Goal: Go to known website: Access a specific website the user already knows

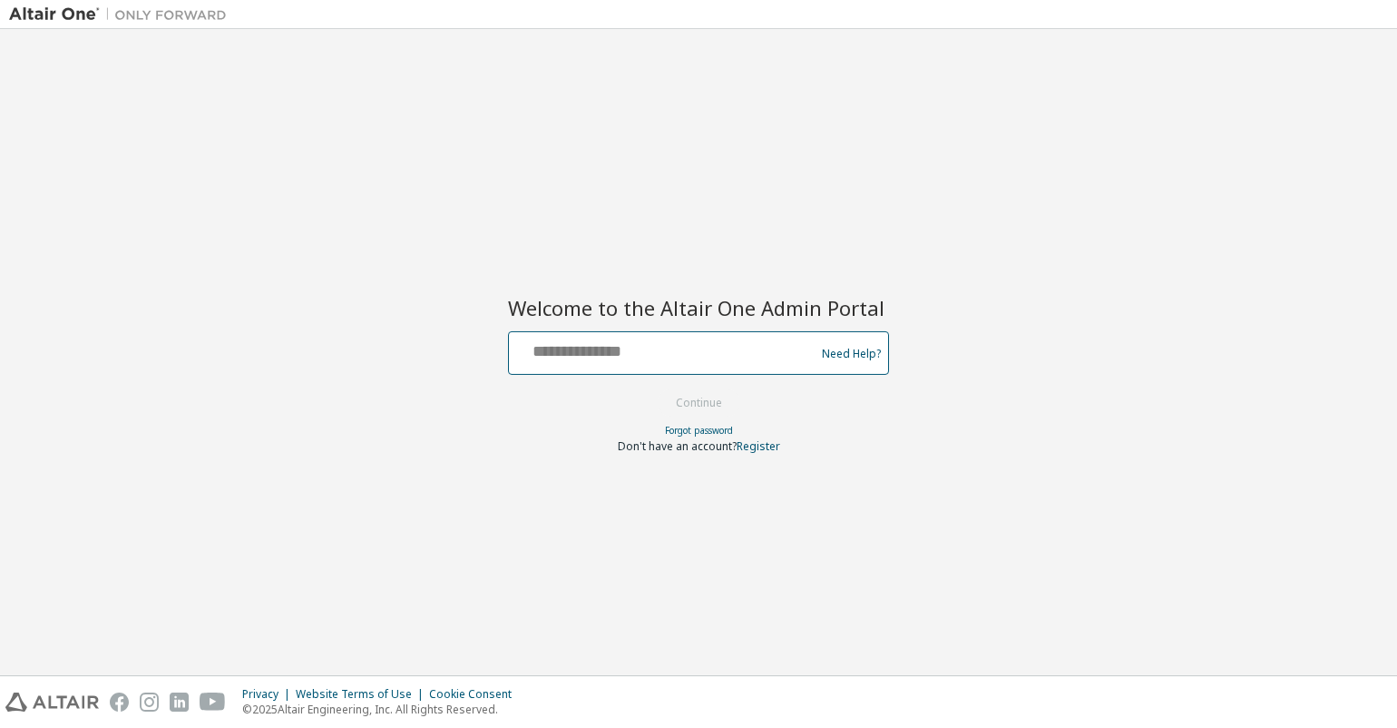
click at [615, 355] on input "text" at bounding box center [664, 349] width 297 height 26
click at [0, 727] on com-1password-button at bounding box center [0, 728] width 0 height 0
type input "**********"
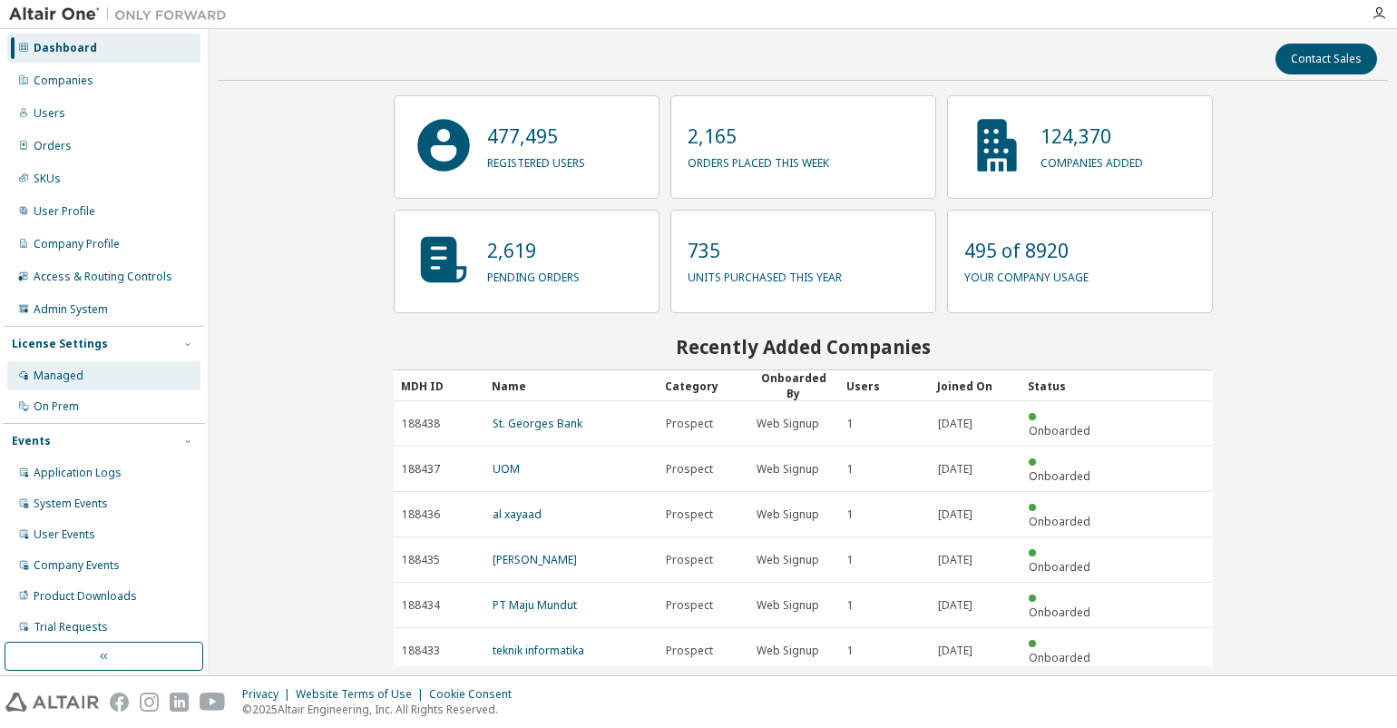
click at [70, 372] on div "Managed" at bounding box center [59, 375] width 50 height 15
